Goal: Download file/media

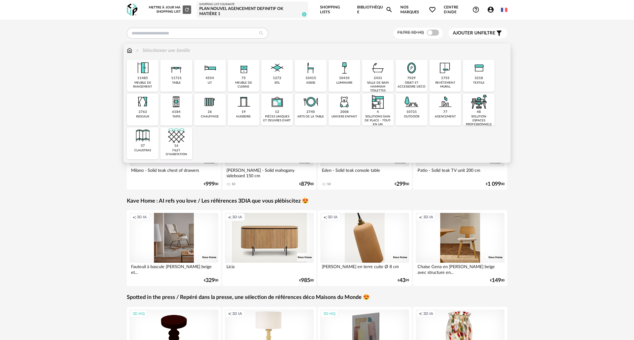
click at [408, 83] on div "objet et accessoire déco" at bounding box center [411, 85] width 28 height 8
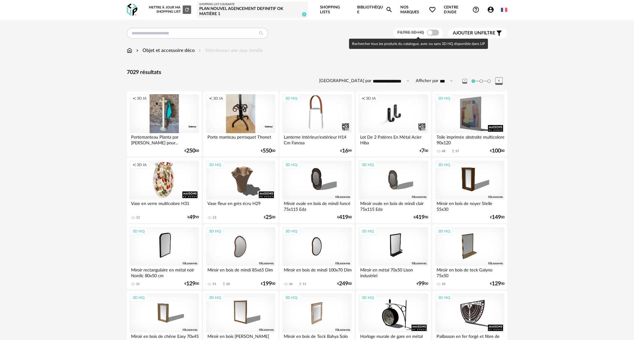
click at [428, 33] on span at bounding box center [433, 33] width 12 height 6
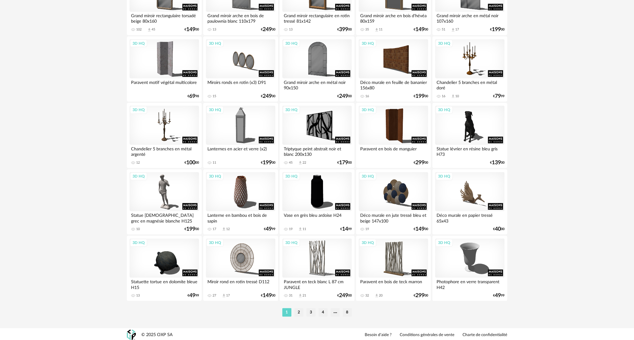
scroll to position [1119, 0]
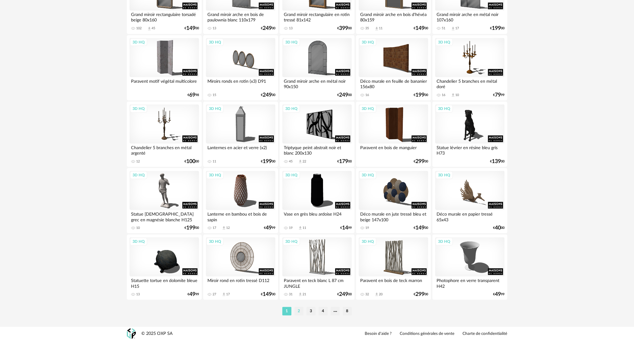
click at [299, 309] on li "2" at bounding box center [298, 311] width 9 height 8
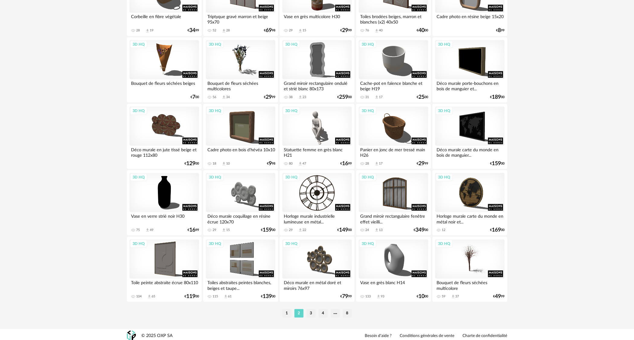
scroll to position [1119, 0]
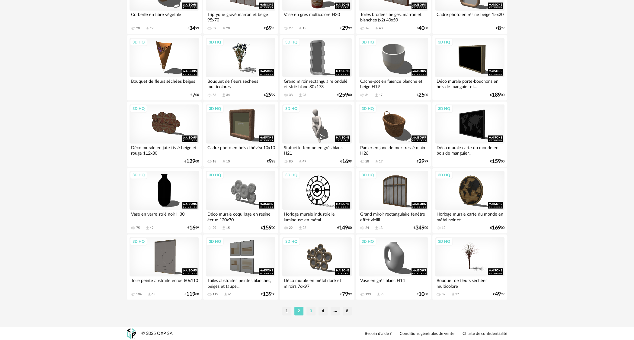
click at [311, 310] on li "3" at bounding box center [310, 311] width 9 height 8
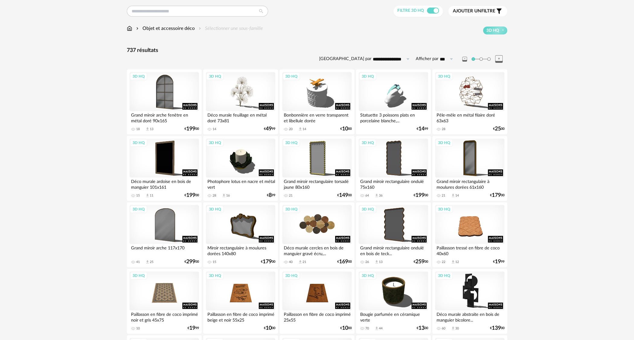
scroll to position [60, 0]
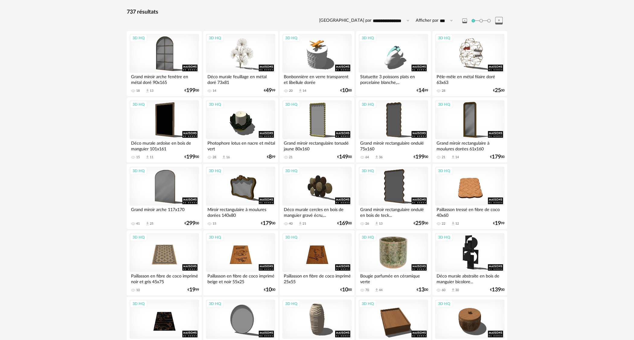
click at [388, 257] on div "3D HQ" at bounding box center [392, 252] width 69 height 39
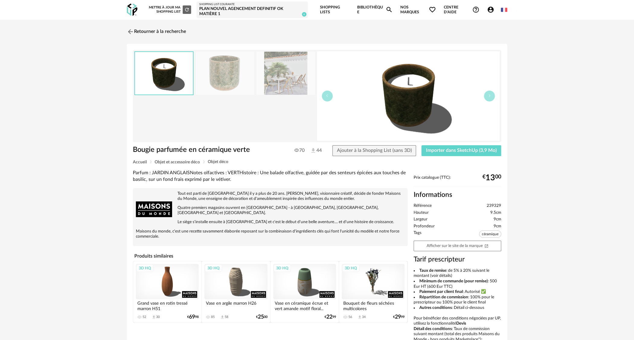
click at [228, 78] on img at bounding box center [225, 73] width 59 height 43
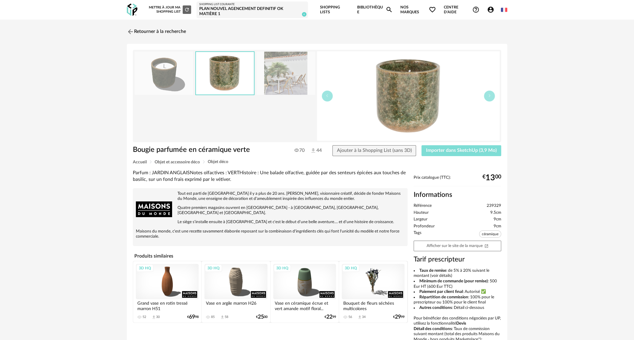
click at [470, 151] on span "Importer dans SketchUp (3,9 Mo)" at bounding box center [461, 150] width 71 height 5
click at [129, 30] on img at bounding box center [130, 31] width 9 height 9
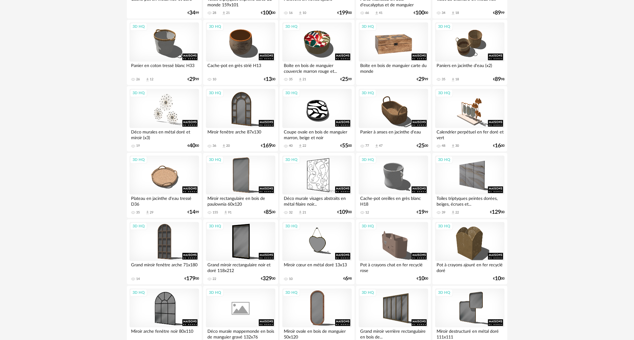
scroll to position [603, 0]
click at [391, 51] on div "3D HQ" at bounding box center [392, 41] width 69 height 39
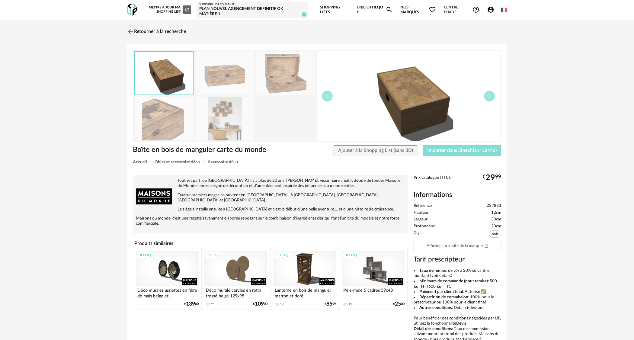
drag, startPoint x: 472, startPoint y: 149, endPoint x: 427, endPoint y: 159, distance: 46.4
click at [427, 159] on div "Boîte en bois de manguier carte du monde Ajouter à la Shopping List (sans 3D) I…" at bounding box center [317, 152] width 374 height 15
click at [397, 147] on button "Ajouter à la Shopping List (sans 3D)" at bounding box center [375, 150] width 84 height 11
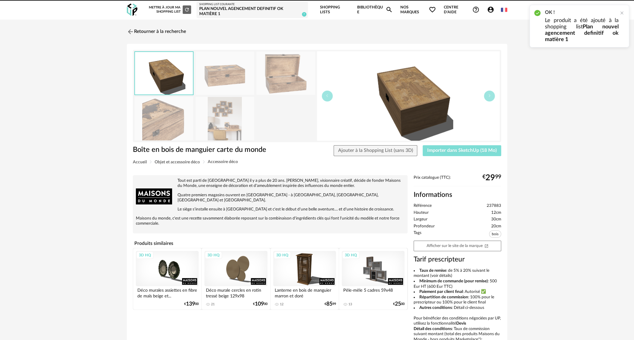
click at [462, 150] on span "Importer dans SketchUp (18 Mo)" at bounding box center [461, 150] width 69 height 5
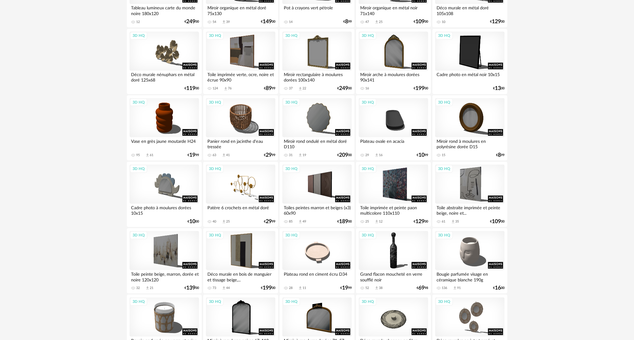
scroll to position [1073, 0]
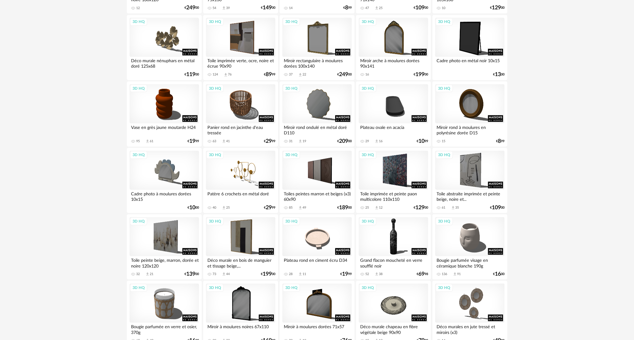
drag, startPoint x: 322, startPoint y: 209, endPoint x: 528, endPoint y: 231, distance: 207.3
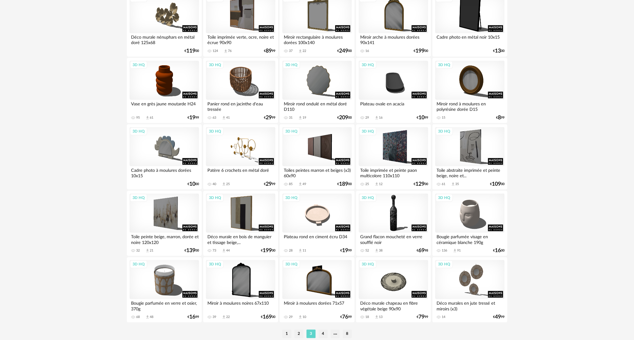
scroll to position [1119, 0]
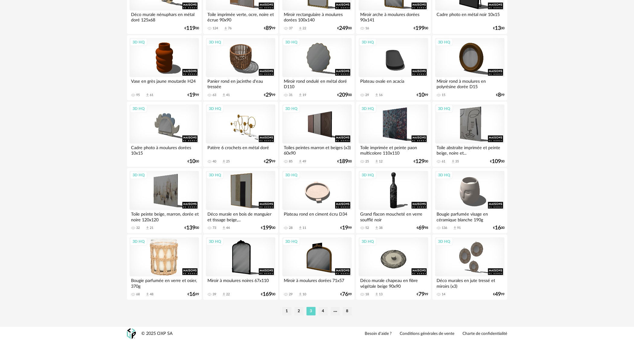
click at [171, 262] on div "3D HQ" at bounding box center [163, 256] width 69 height 39
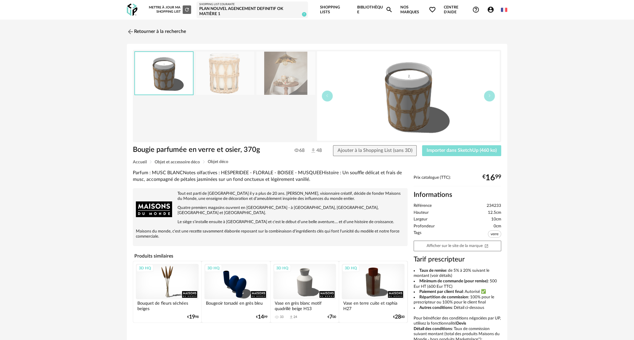
click at [485, 151] on span "Importer dans SketchUp (460 ko)" at bounding box center [461, 150] width 70 height 5
click at [169, 30] on link "Retourner à la recherche" at bounding box center [154, 31] width 59 height 13
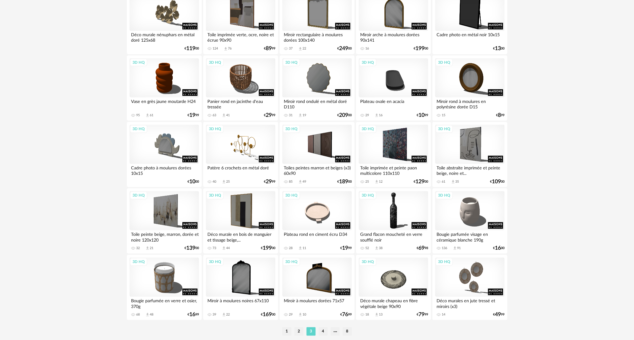
scroll to position [1119, 0]
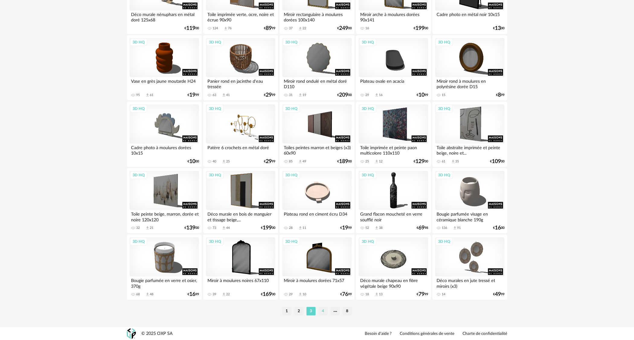
click at [324, 310] on li "4" at bounding box center [322, 311] width 9 height 8
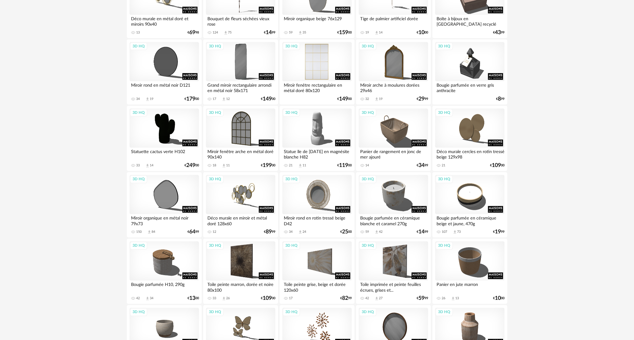
scroll to position [392, 0]
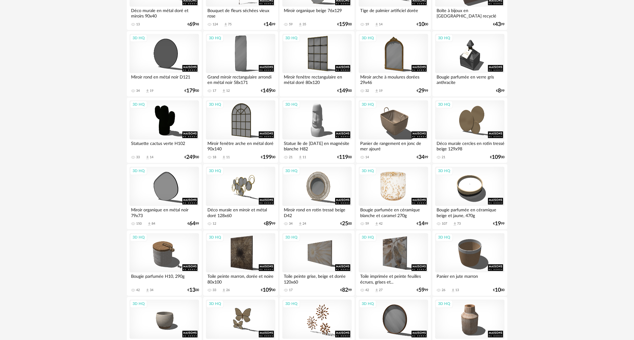
click at [388, 186] on div "3D HQ" at bounding box center [392, 186] width 69 height 39
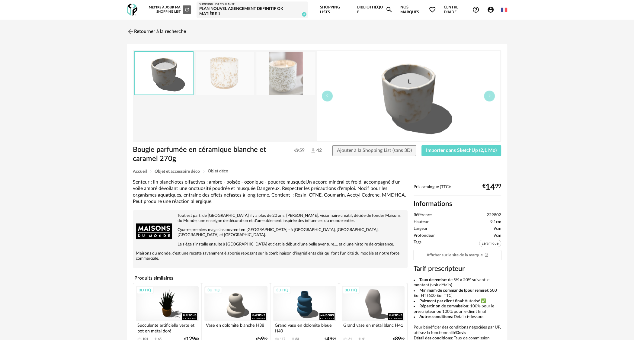
click at [282, 69] on img at bounding box center [285, 73] width 59 height 43
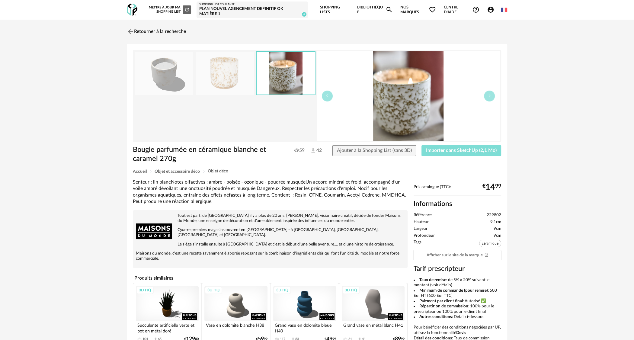
click at [443, 151] on span "Importer dans SketchUp (2,1 Mo)" at bounding box center [461, 150] width 71 height 5
click at [135, 30] on link "Retourner à la recherche" at bounding box center [154, 31] width 59 height 13
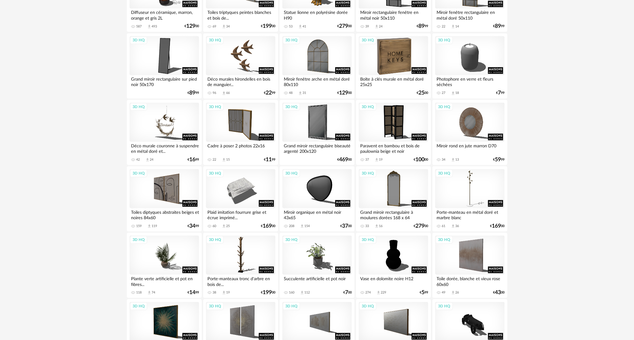
scroll to position [1056, 0]
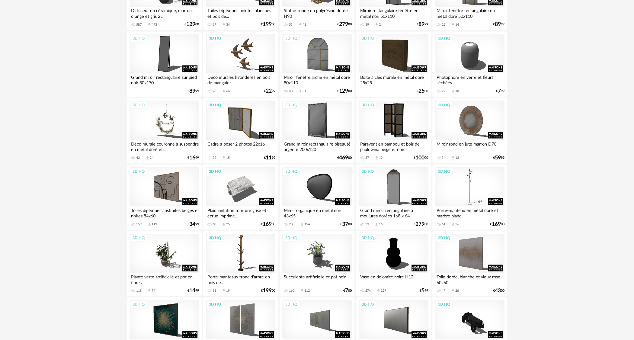
drag, startPoint x: 407, startPoint y: 211, endPoint x: 550, endPoint y: 229, distance: 144.1
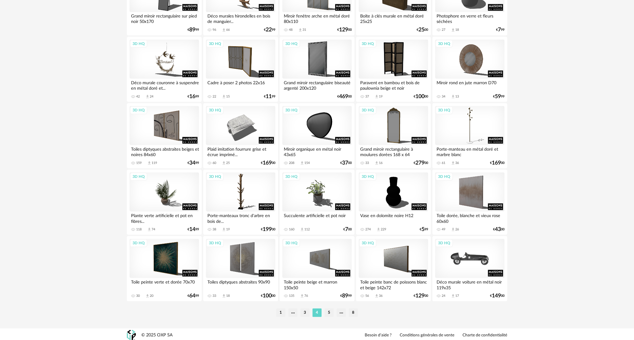
scroll to position [1119, 0]
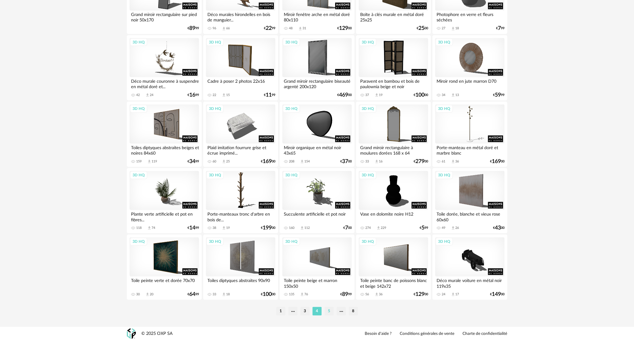
click at [328, 311] on li "5" at bounding box center [328, 311] width 9 height 8
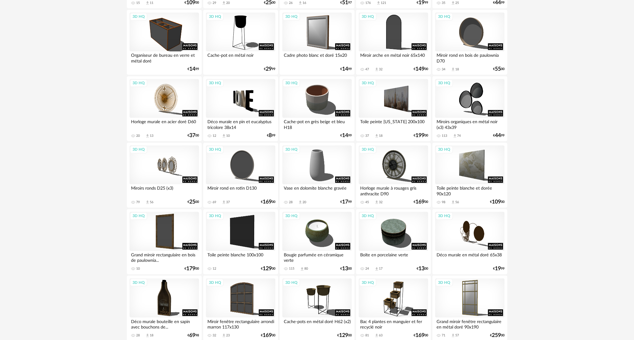
scroll to position [935, 0]
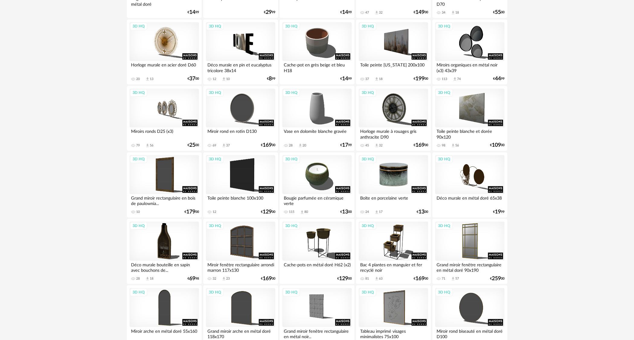
click at [414, 182] on div "3D HQ" at bounding box center [392, 174] width 69 height 39
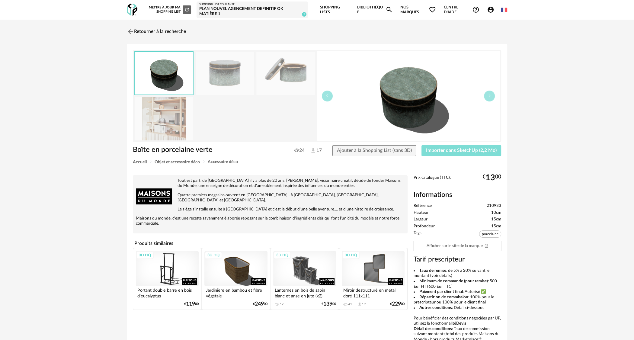
click at [452, 154] on button "Importer dans SketchUp (2,2 Mo)" at bounding box center [461, 150] width 80 height 11
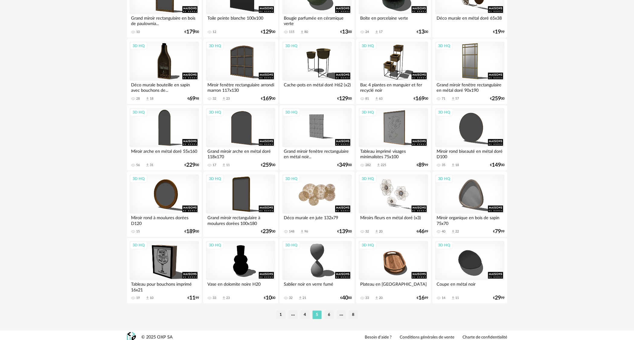
scroll to position [1119, 0]
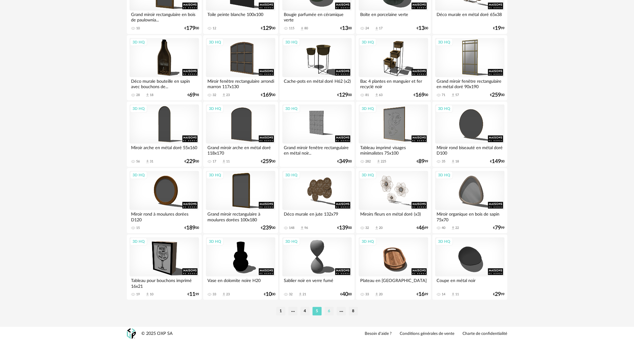
click at [327, 312] on li "6" at bounding box center [328, 311] width 9 height 8
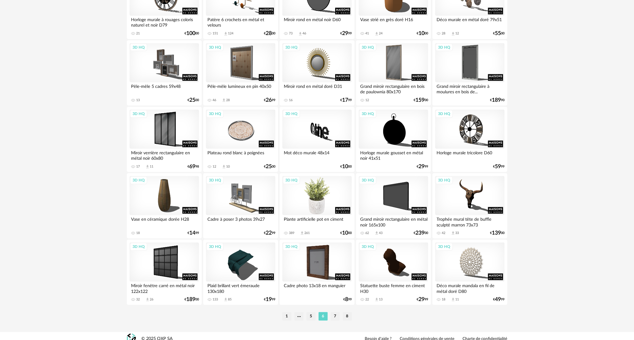
scroll to position [1119, 0]
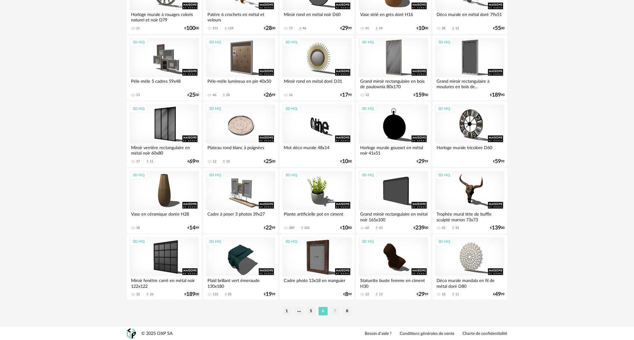
click at [333, 311] on li "7" at bounding box center [334, 311] width 9 height 8
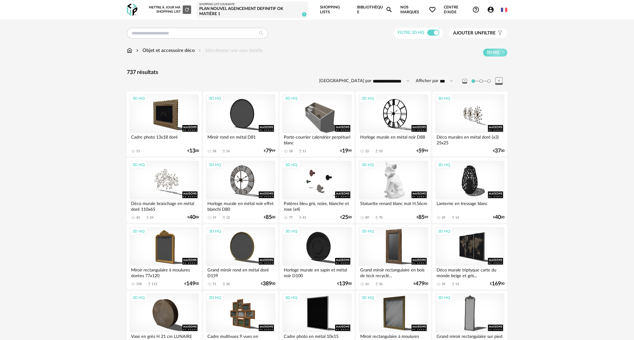
click at [396, 191] on div "3D HQ" at bounding box center [392, 180] width 69 height 39
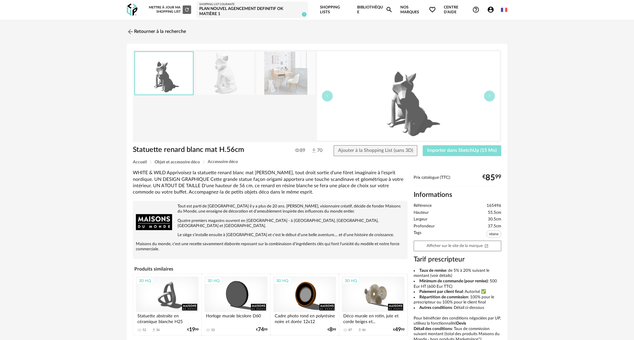
click at [472, 152] on span "Importer dans SketchUp (15 Mo)" at bounding box center [461, 150] width 69 height 5
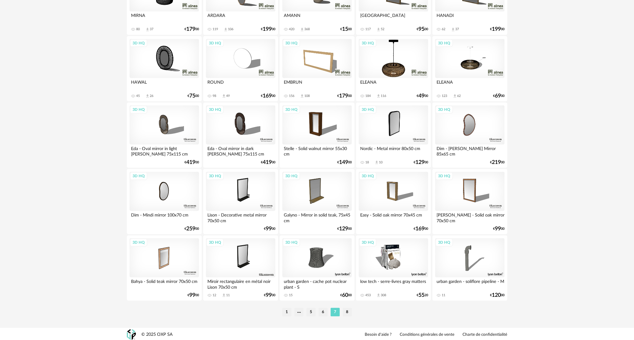
scroll to position [1119, 0]
click at [348, 310] on li "8" at bounding box center [346, 311] width 9 height 8
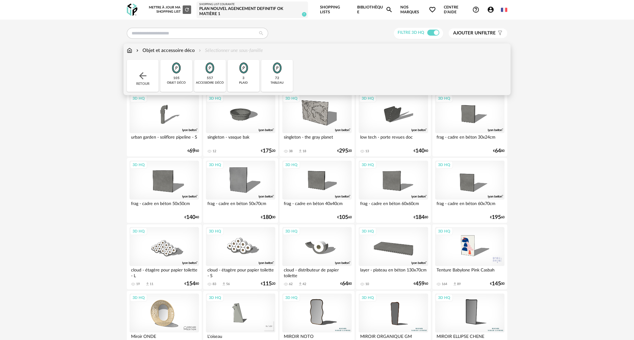
click at [154, 48] on div "Objet et accessoire déco" at bounding box center [165, 50] width 60 height 7
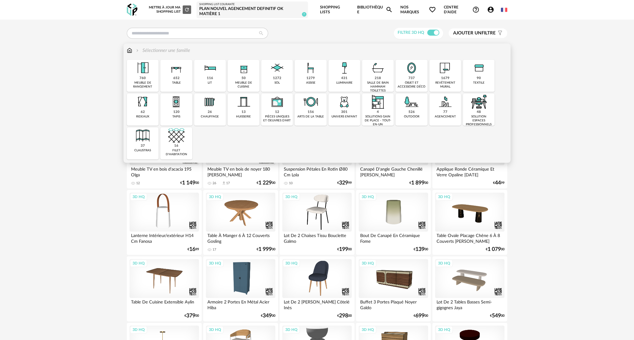
click at [146, 107] on img at bounding box center [143, 102] width 16 height 16
